Goal: Use online tool/utility: Use online tool/utility

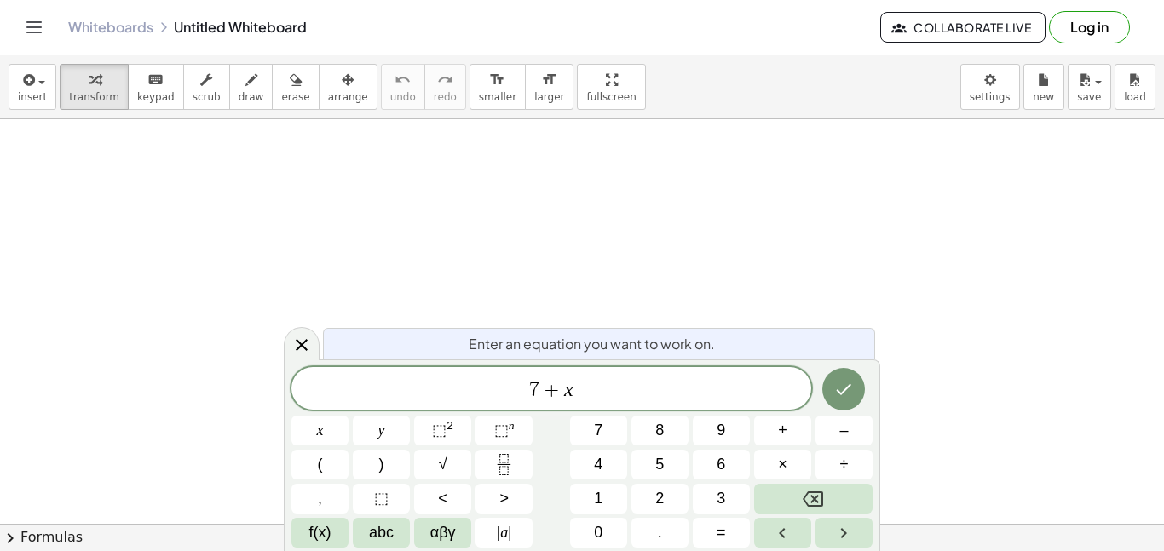
scroll to position [4, 0]
click at [534, 387] on span "+" at bounding box center [540, 390] width 25 height 20
click at [551, 382] on span "7 ​ + x −" at bounding box center [551, 390] width 520 height 24
click at [562, 392] on span "−" at bounding box center [573, 390] width 25 height 20
click at [512, 522] on button "| a |" at bounding box center [504, 533] width 57 height 30
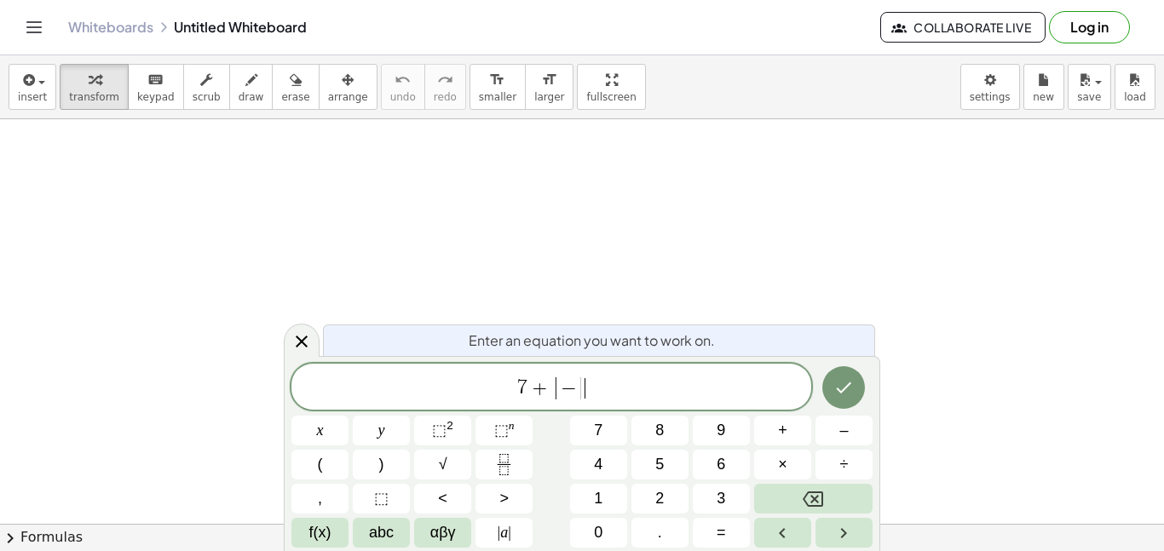
click at [586, 383] on span "7 + | − | ​" at bounding box center [551, 388] width 520 height 28
click at [575, 386] on span "− ​" at bounding box center [569, 388] width 16 height 20
click at [515, 529] on button "| a |" at bounding box center [504, 533] width 57 height 30
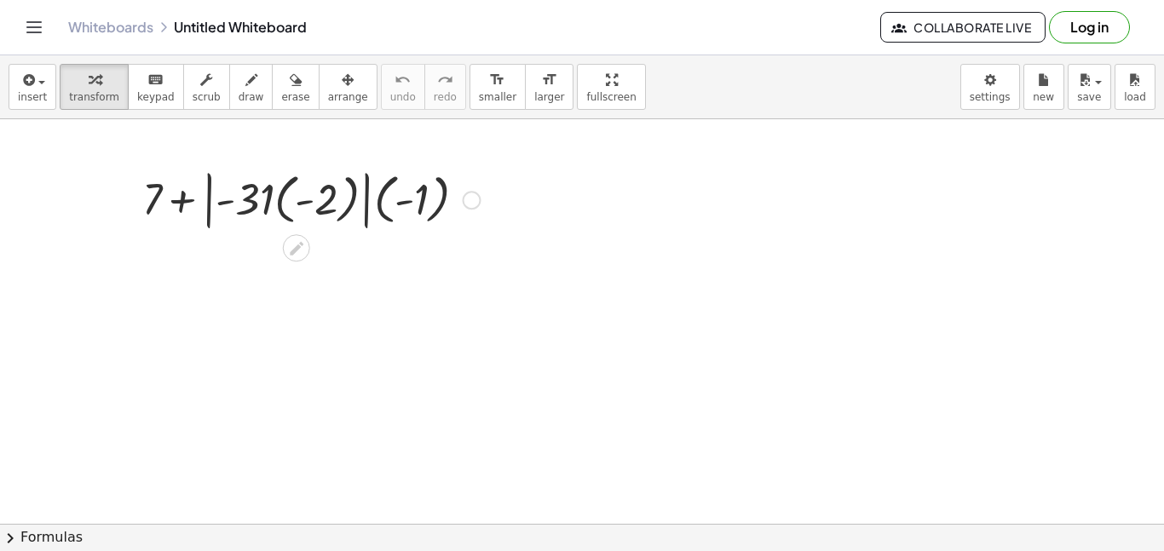
click at [292, 196] on div at bounding box center [311, 198] width 355 height 69
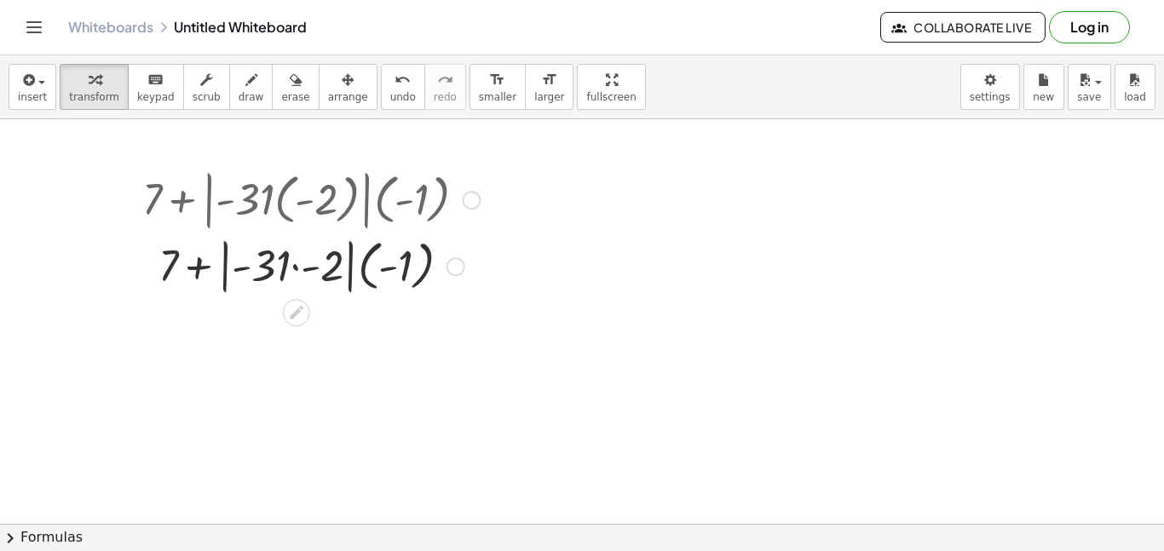
click at [286, 267] on div at bounding box center [311, 266] width 355 height 65
click at [277, 263] on div at bounding box center [311, 266] width 355 height 65
click at [283, 255] on div at bounding box center [311, 266] width 355 height 65
click at [287, 258] on div at bounding box center [311, 266] width 355 height 65
click at [308, 267] on div at bounding box center [311, 266] width 355 height 65
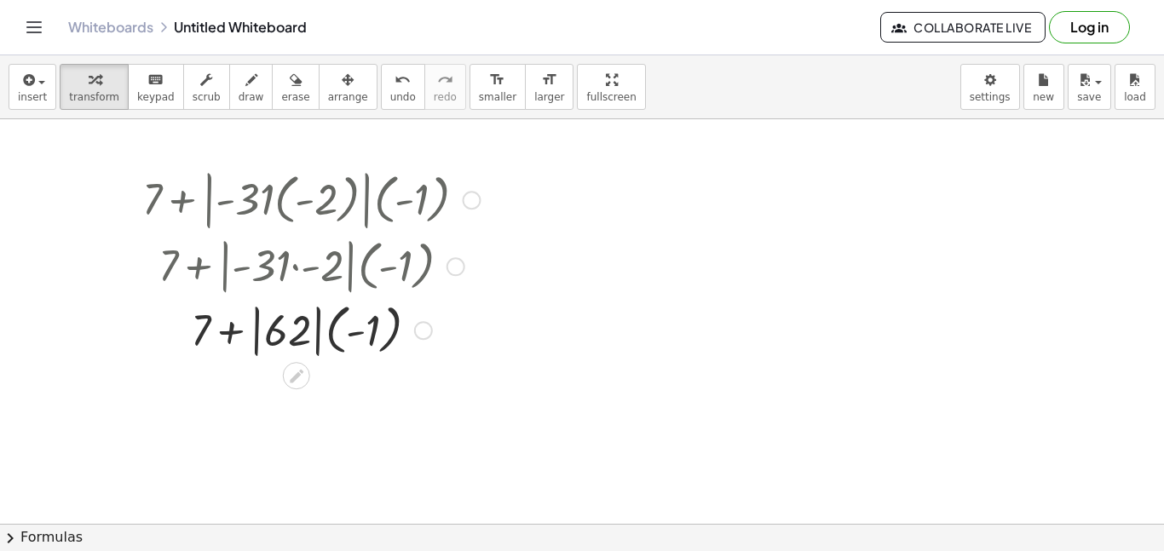
click at [284, 338] on div at bounding box center [311, 328] width 355 height 63
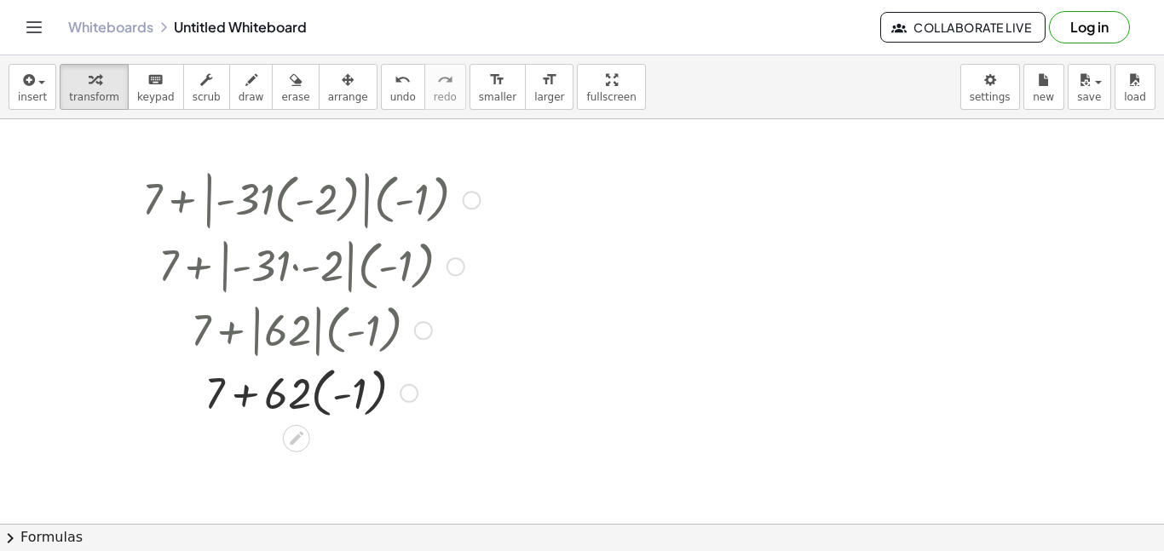
click at [314, 392] on div at bounding box center [311, 392] width 355 height 62
click at [332, 454] on div at bounding box center [311, 452] width 355 height 58
click at [272, 456] on div at bounding box center [311, 452] width 355 height 58
click at [284, 454] on div at bounding box center [311, 452] width 355 height 58
click at [297, 447] on div at bounding box center [311, 452] width 355 height 56
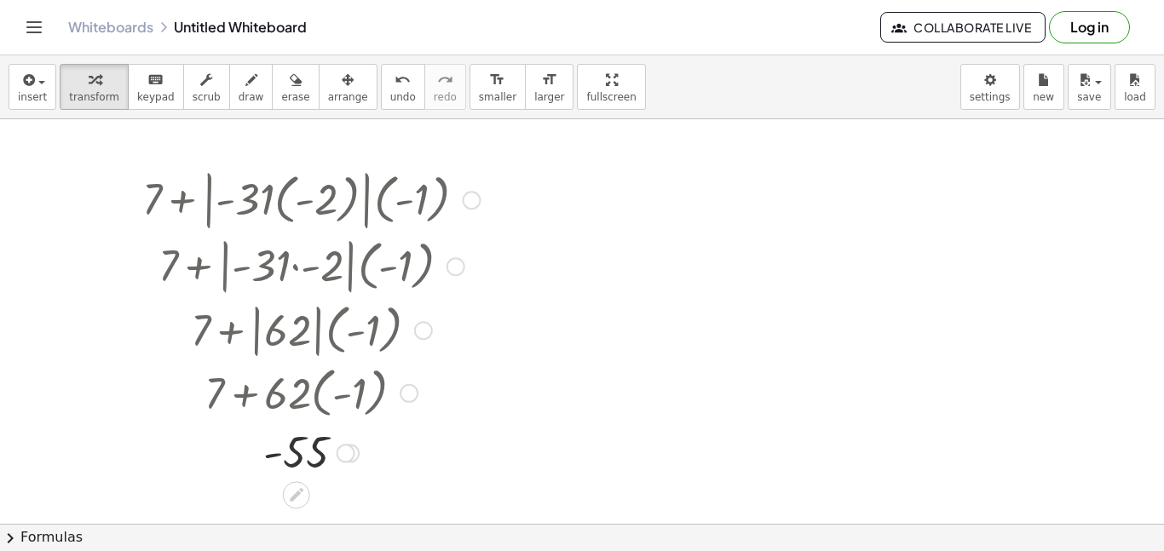
click at [297, 448] on div at bounding box center [311, 452] width 355 height 56
click at [339, 452] on div at bounding box center [346, 453] width 19 height 19
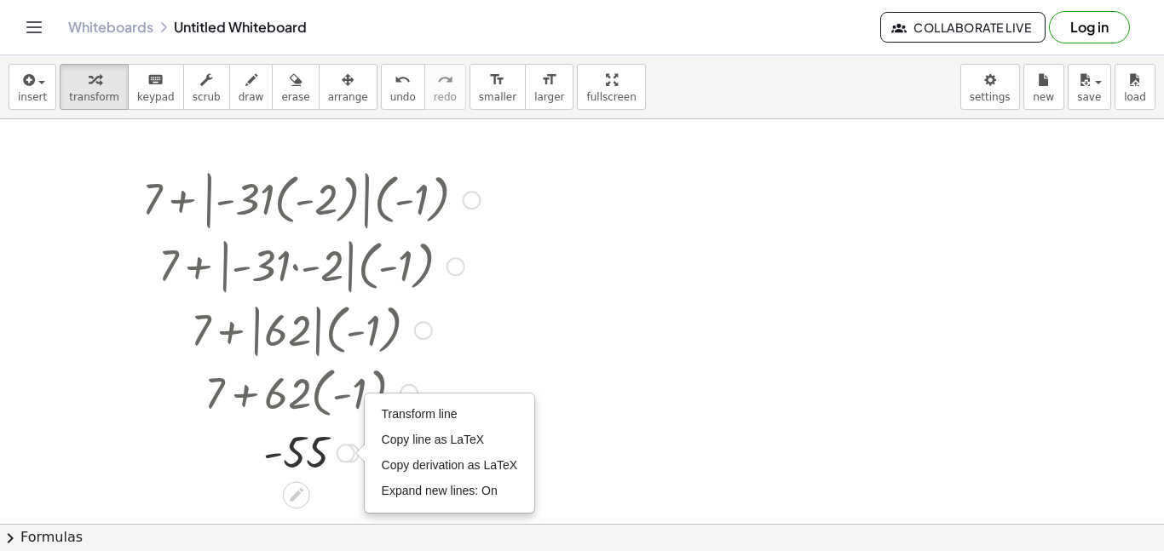
click at [477, 318] on div at bounding box center [311, 328] width 355 height 63
